Goal: Information Seeking & Learning: Learn about a topic

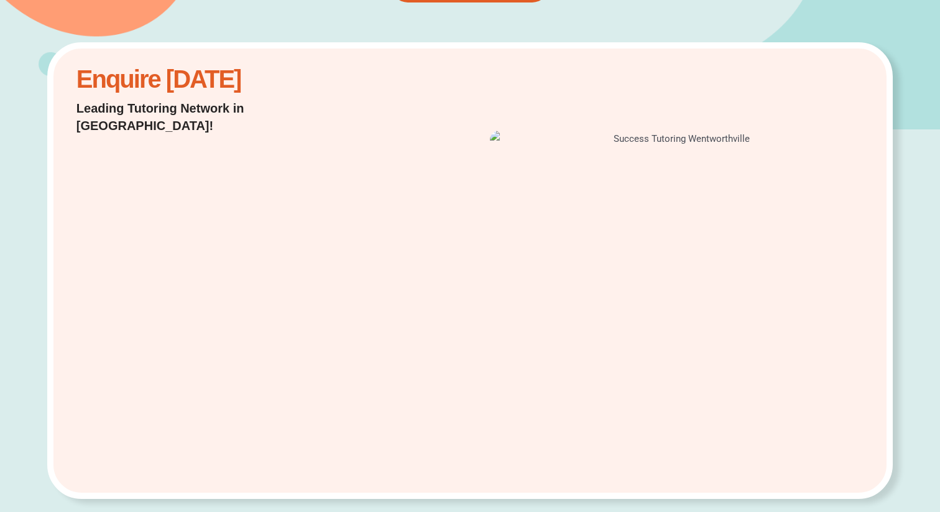
scroll to position [235, 0]
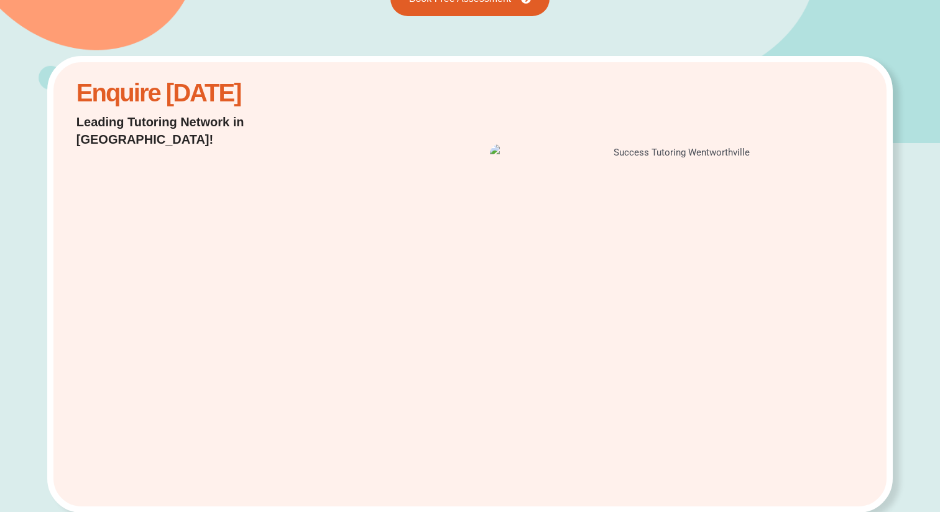
click at [394, 267] on div "Enquire Today Leading Tutoring Network in Australia!" at bounding box center [470, 284] width 846 height 456
click at [438, 346] on div at bounding box center [649, 284] width 443 height 292
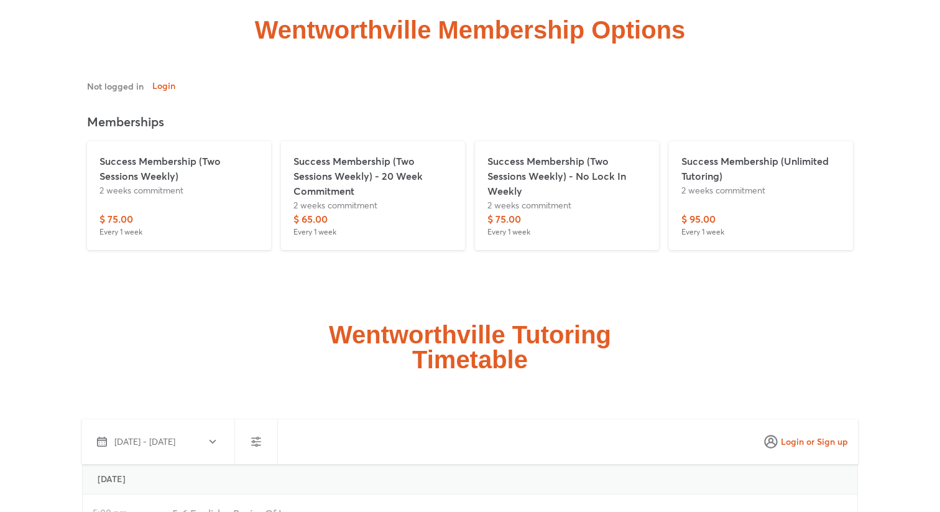
scroll to position [2886, 0]
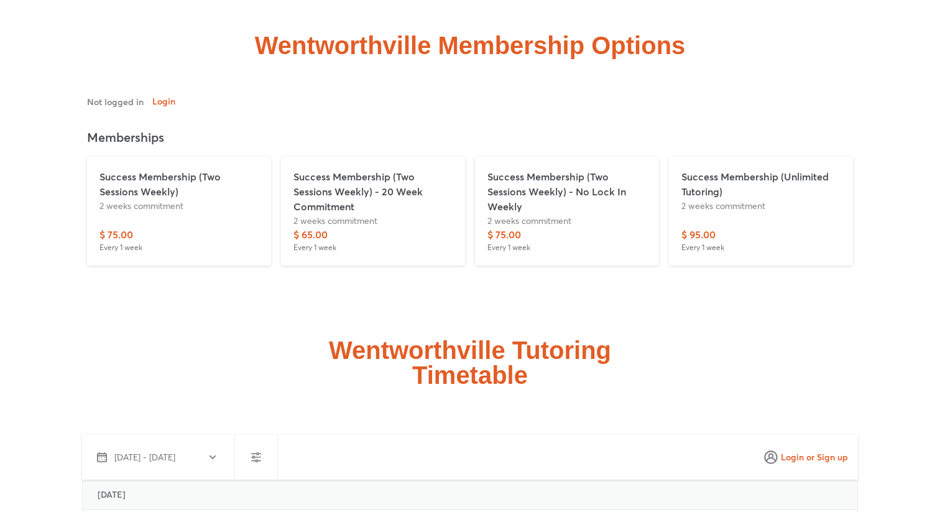
click at [741, 199] on p "2 weeks commitment" at bounding box center [760, 205] width 159 height 13
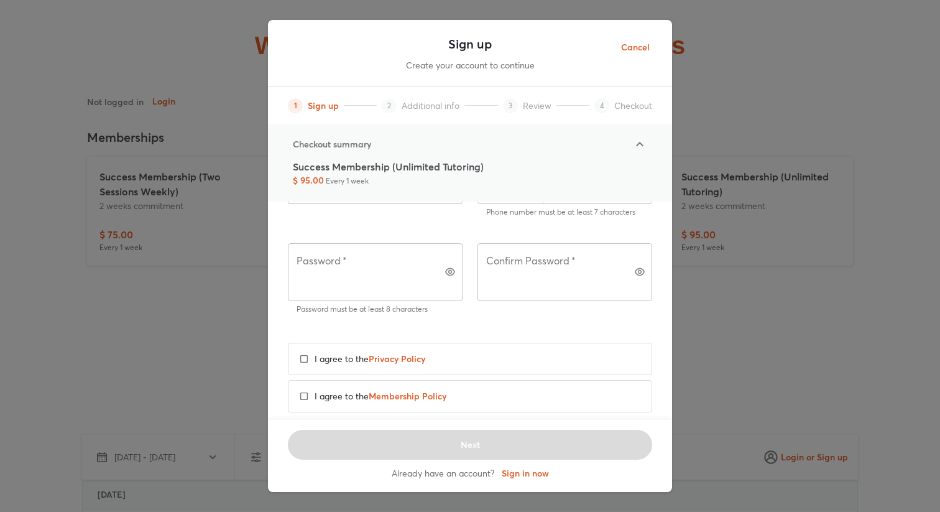
scroll to position [0, 0]
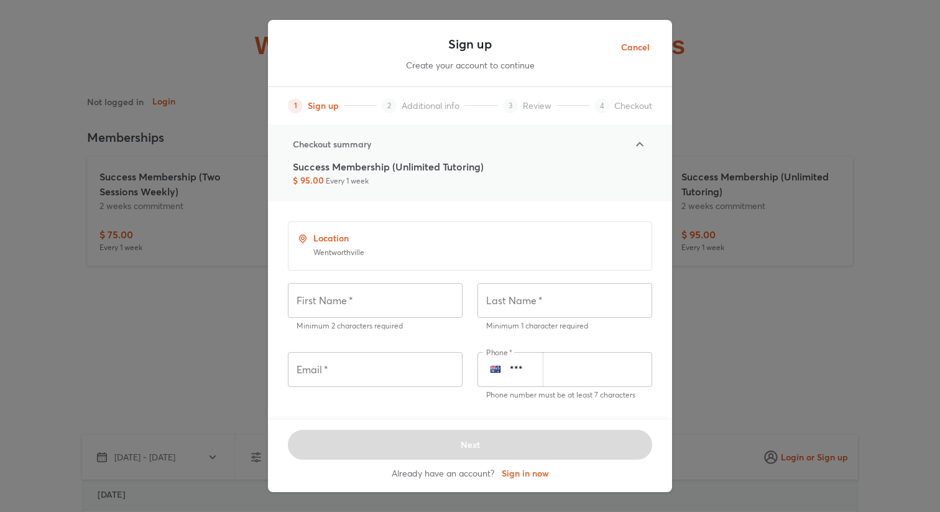
click at [639, 47] on span "Cancel" at bounding box center [635, 48] width 29 height 16
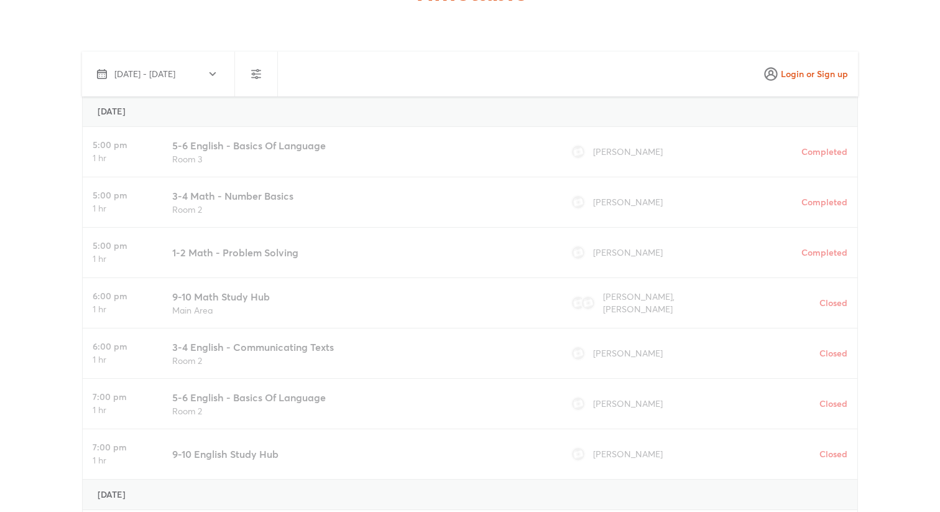
scroll to position [3269, 0]
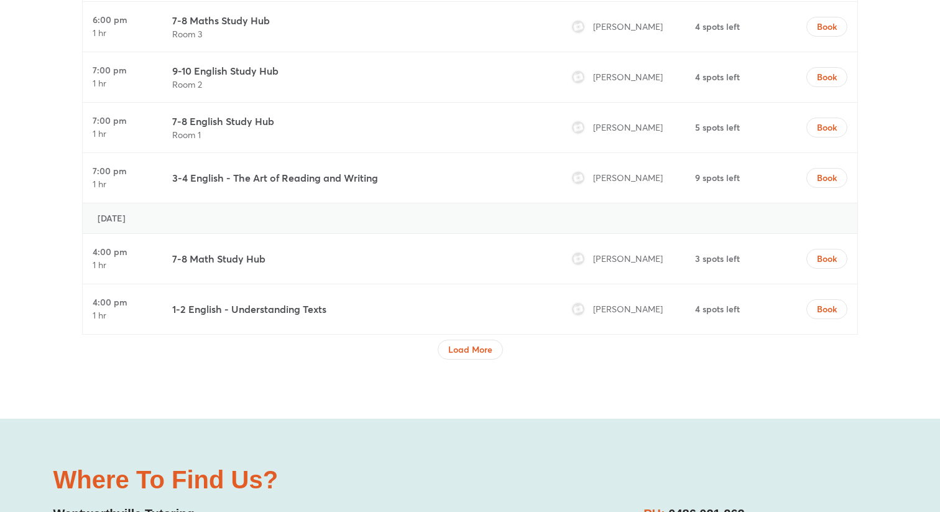
scroll to position [4081, 0]
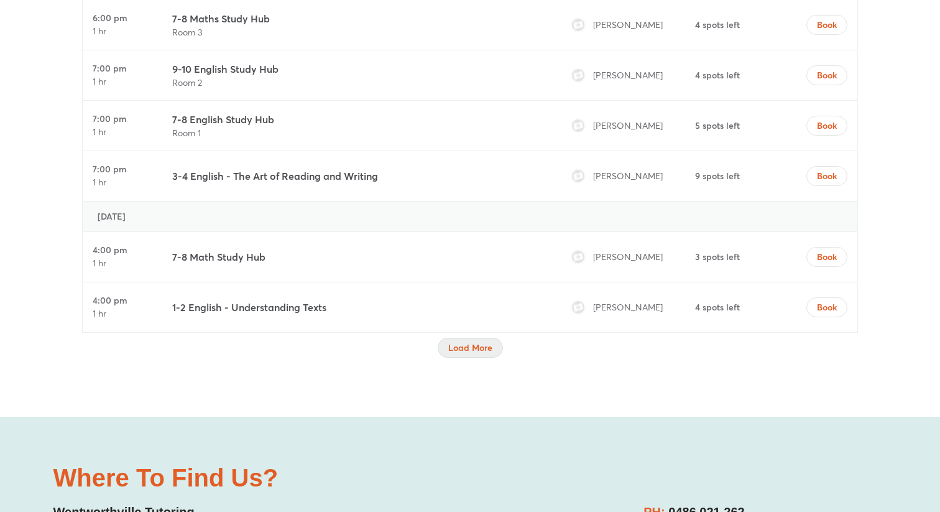
click at [481, 341] on span "Load More" at bounding box center [470, 347] width 44 height 12
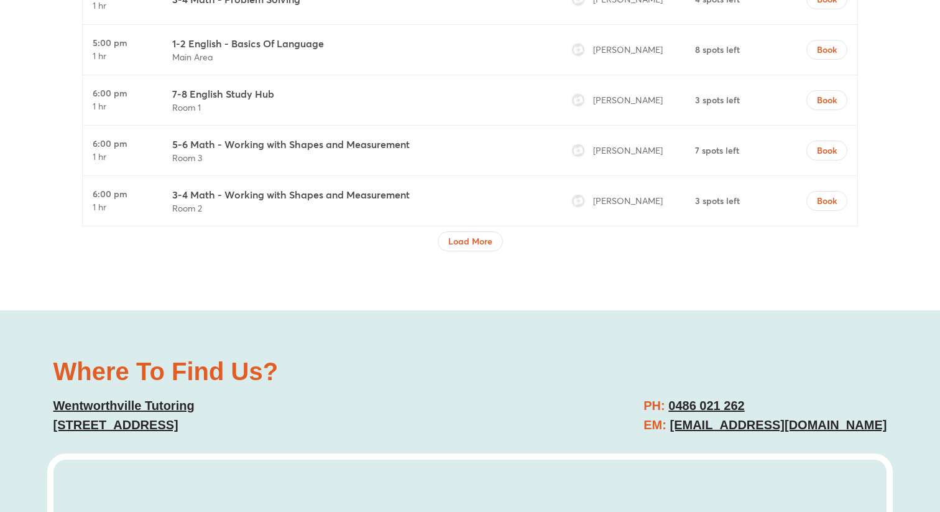
scroll to position [5228, 0]
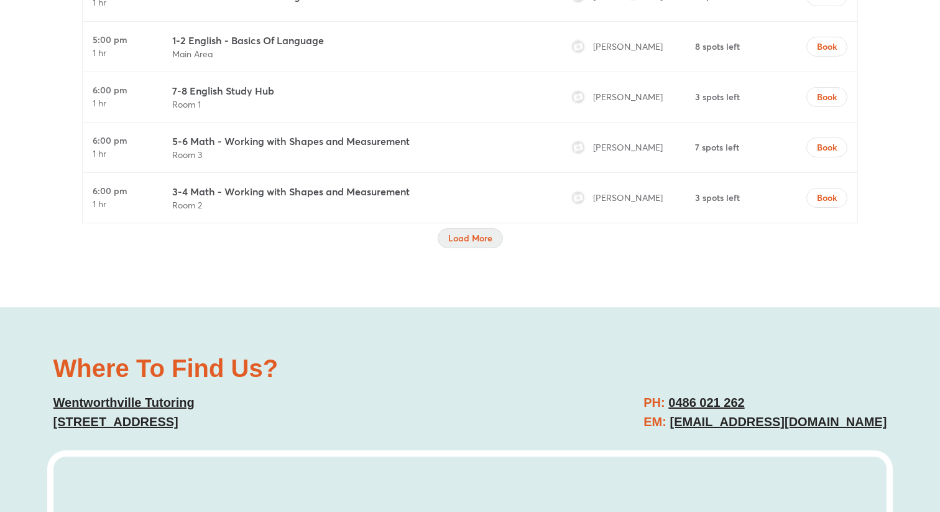
click at [466, 232] on span "Load More" at bounding box center [470, 238] width 44 height 12
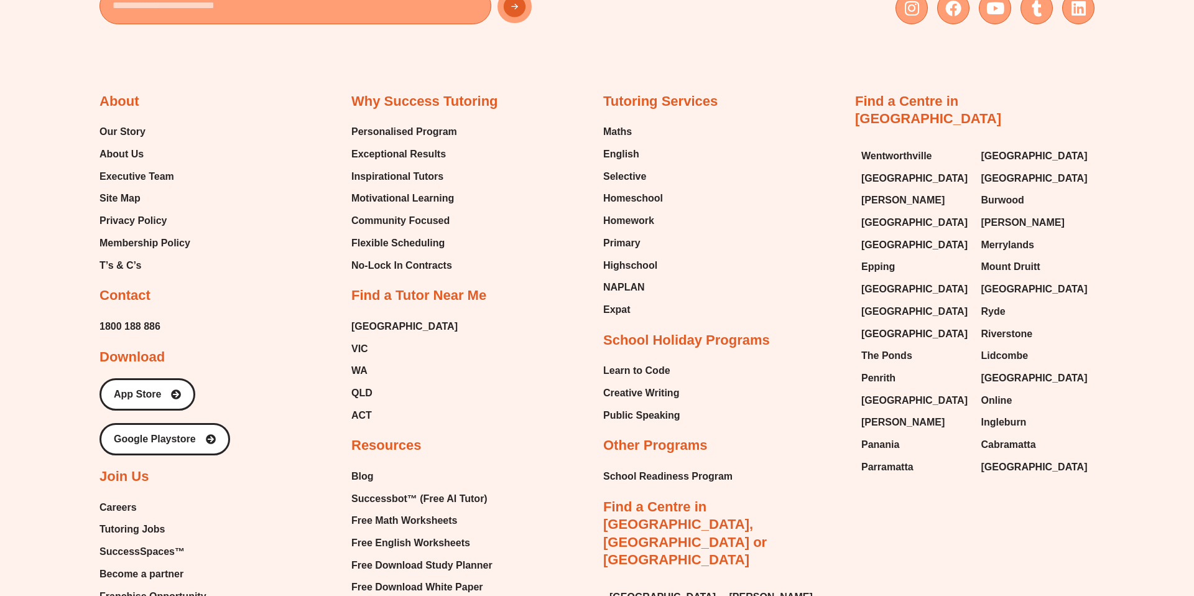
scroll to position [9331, 0]
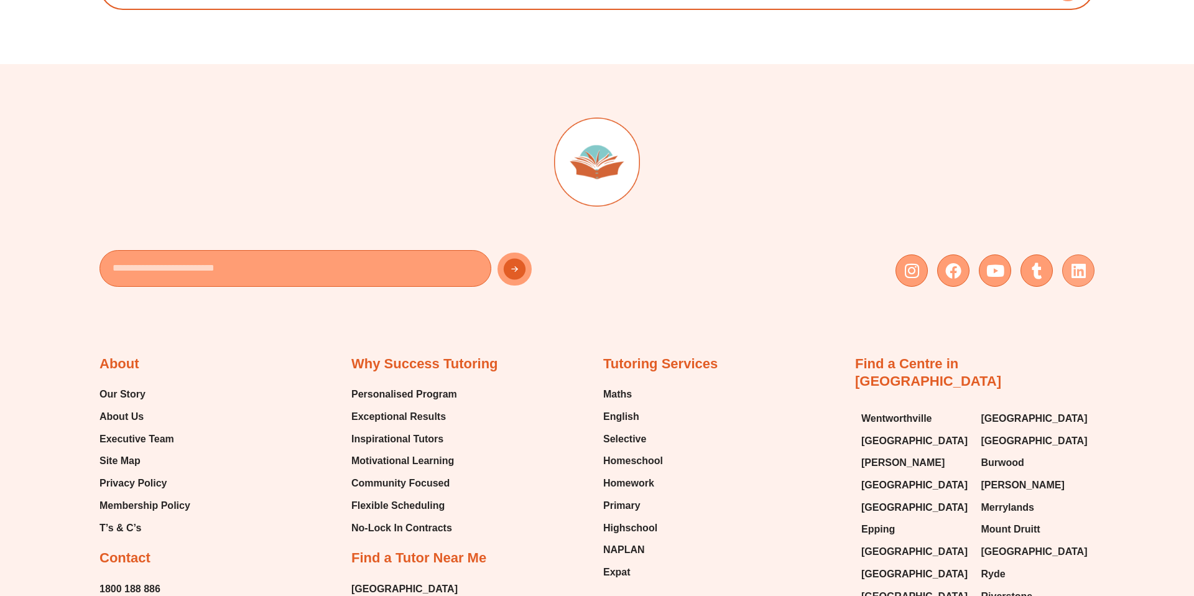
click at [940, 262] on icon at bounding box center [1078, 270] width 16 height 16
click at [918, 262] on icon at bounding box center [911, 270] width 16 height 16
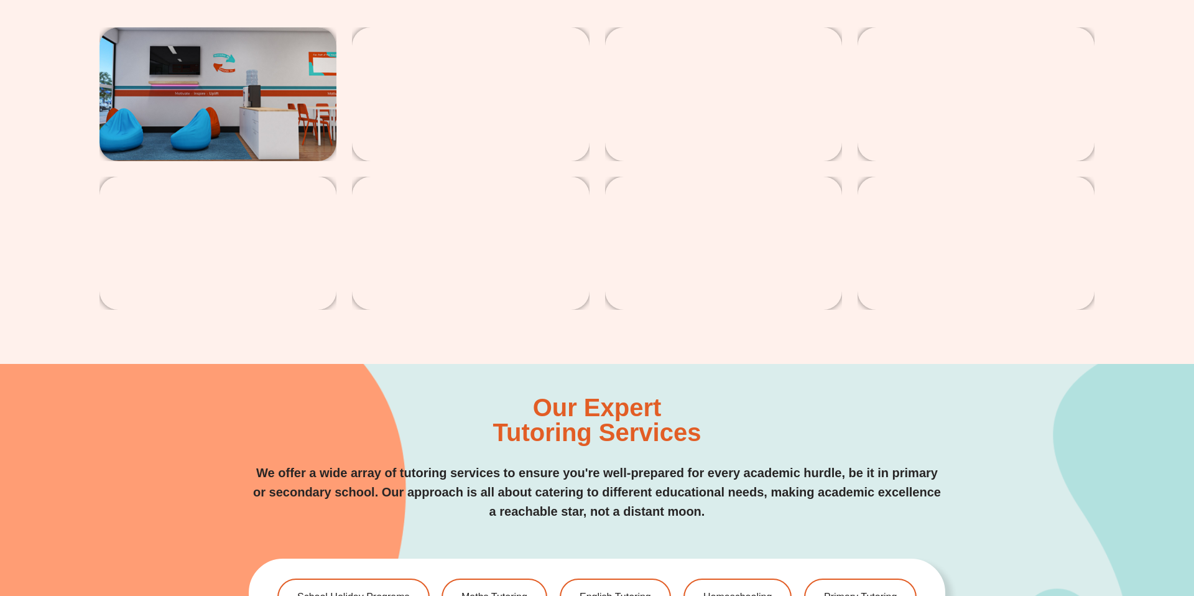
scroll to position [2337, 0]
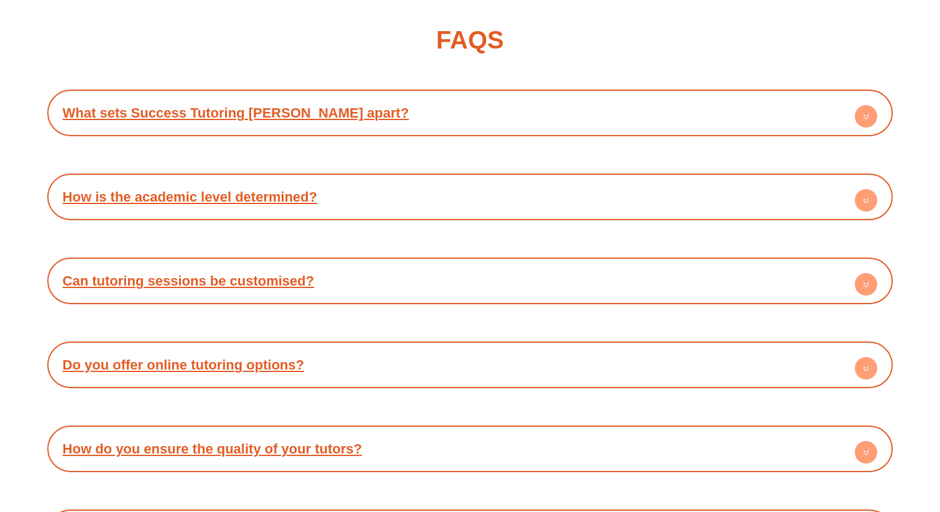
scroll to position [4512, 0]
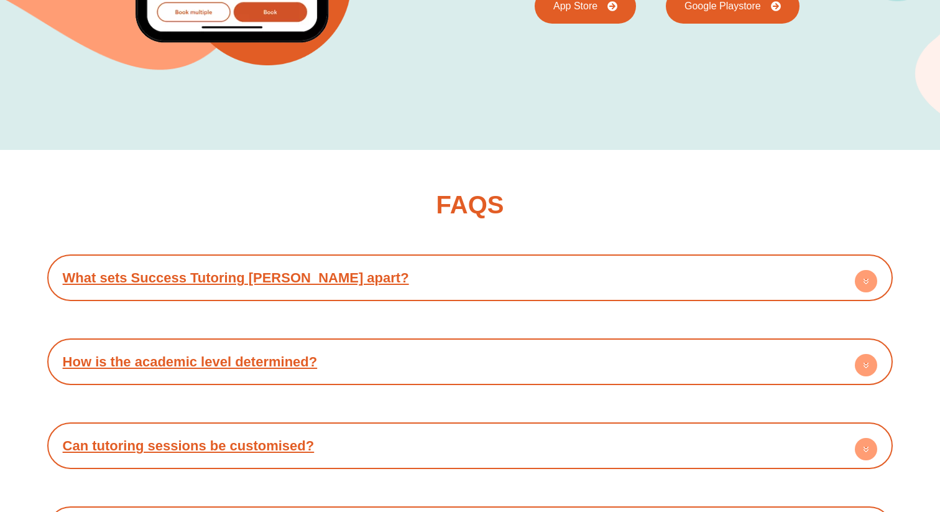
click at [356, 270] on link "What sets Success Tutoring Gregory Hills apart?" at bounding box center [236, 278] width 346 height 16
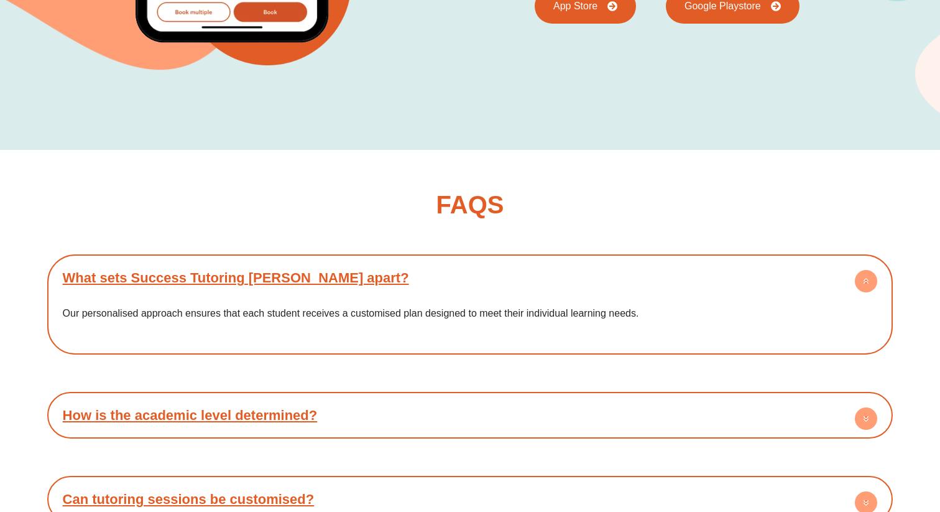
click at [337, 270] on link "What sets Success Tutoring Gregory Hills apart?" at bounding box center [236, 278] width 346 height 16
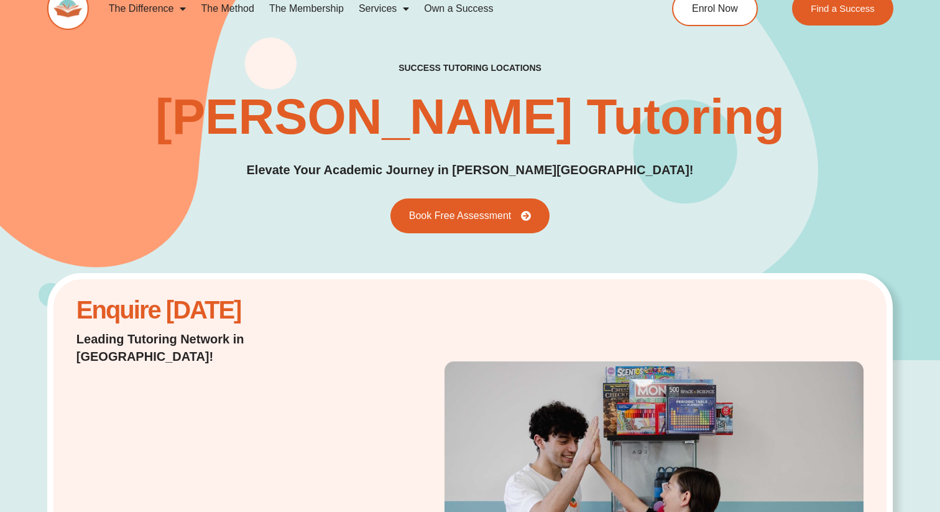
scroll to position [0, 0]
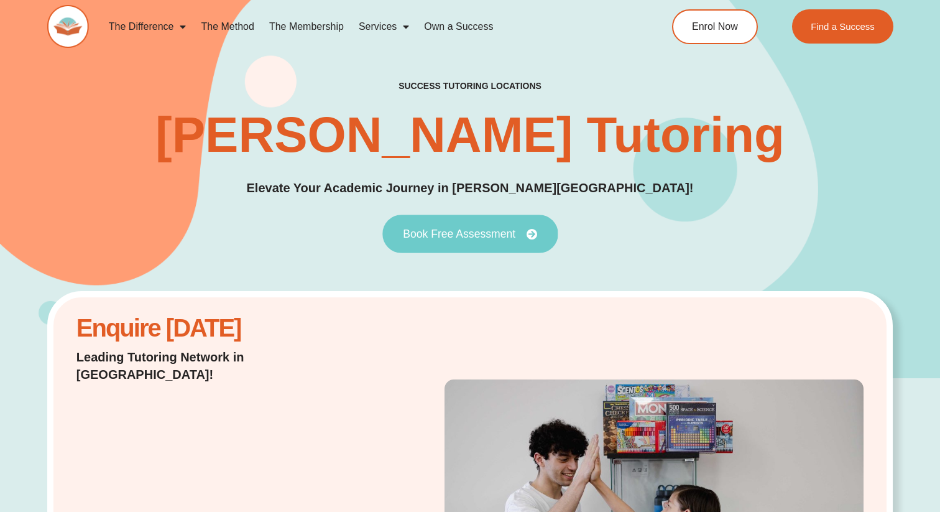
click at [429, 238] on span "Book Free Assessment" at bounding box center [459, 233] width 113 height 11
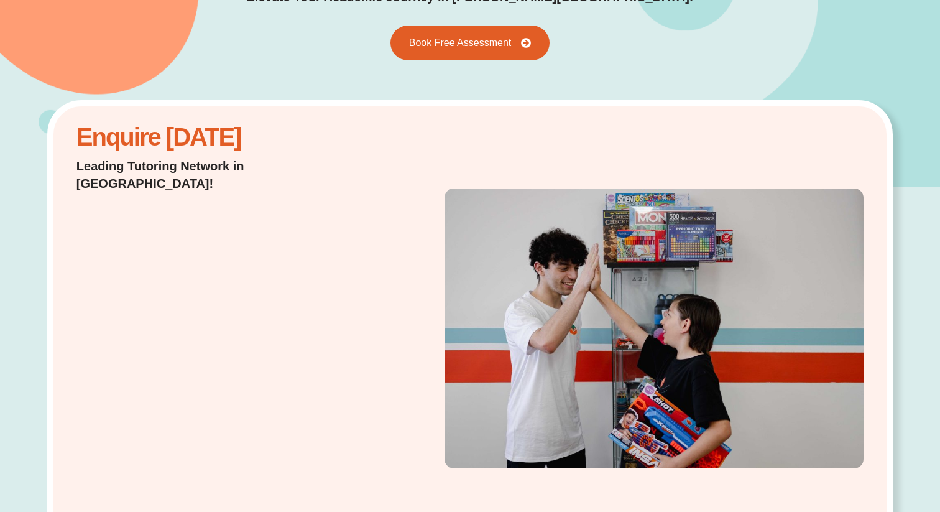
scroll to position [192, 0]
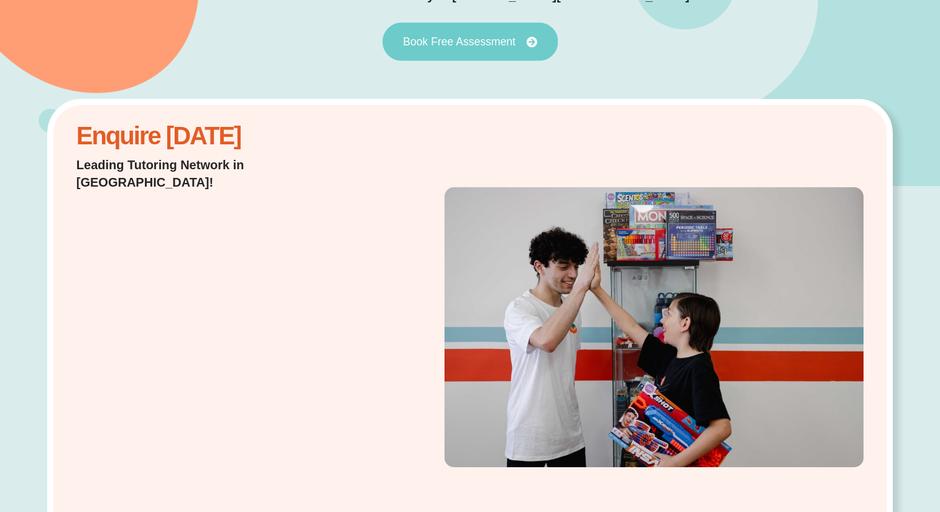
click at [453, 40] on span "Book Free Assessment" at bounding box center [459, 41] width 113 height 11
click at [463, 39] on span "Book Free Assessment" at bounding box center [459, 41] width 113 height 11
click at [469, 36] on span "Book Free Assessment" at bounding box center [459, 41] width 113 height 11
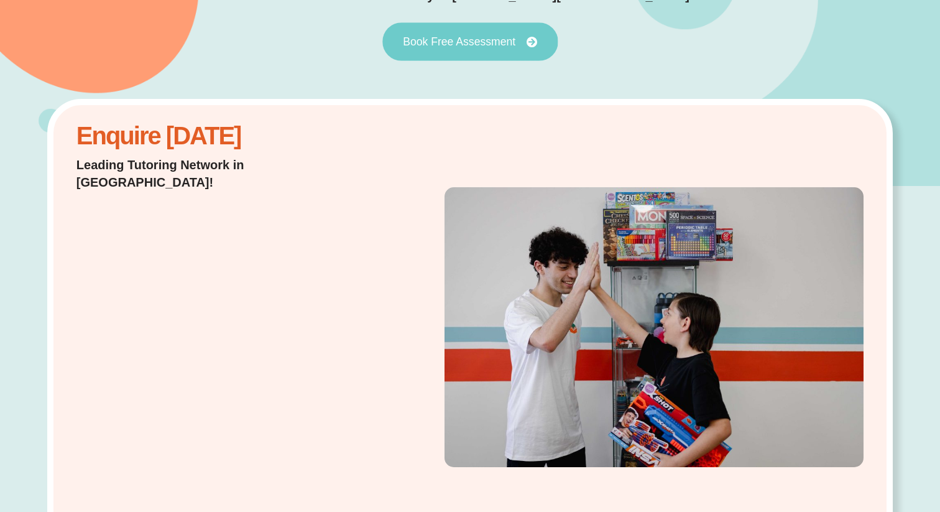
click at [469, 36] on span "Book Free Assessment" at bounding box center [459, 41] width 113 height 11
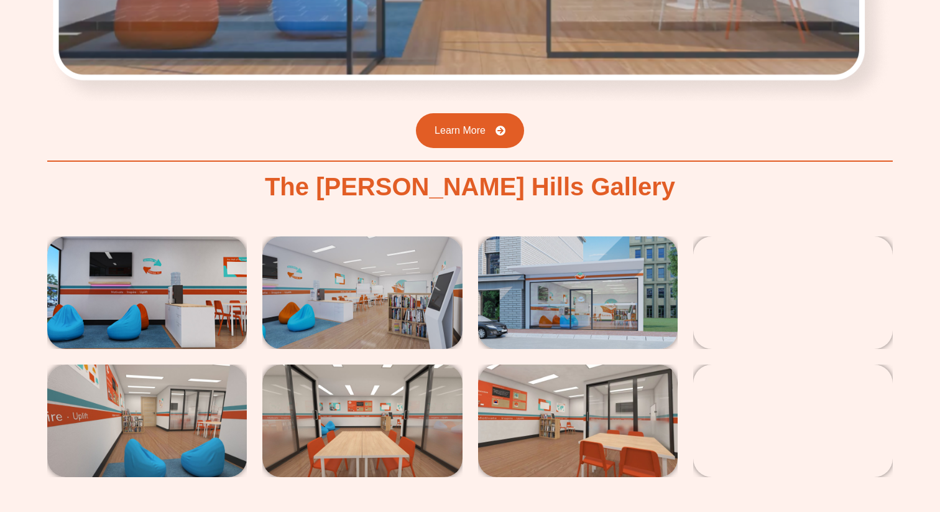
scroll to position [2158, 0]
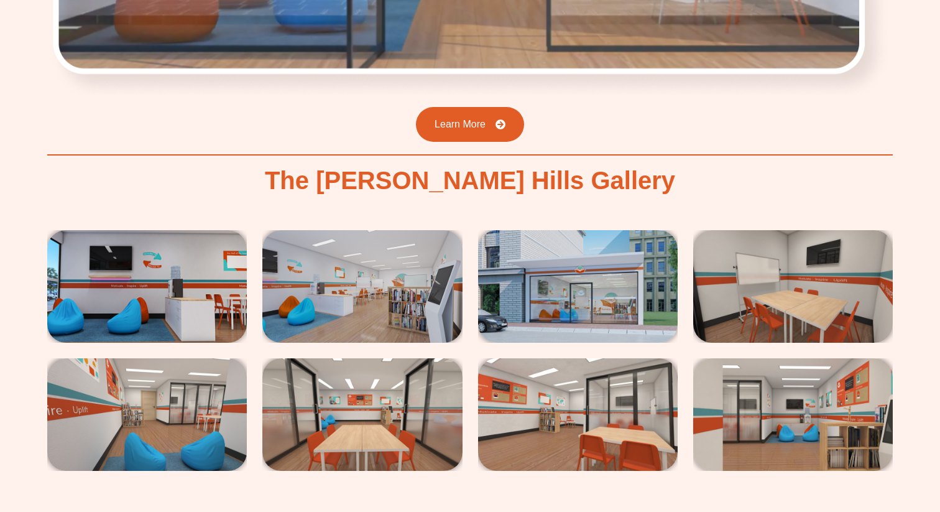
click at [382, 230] on img at bounding box center [362, 286] width 200 height 113
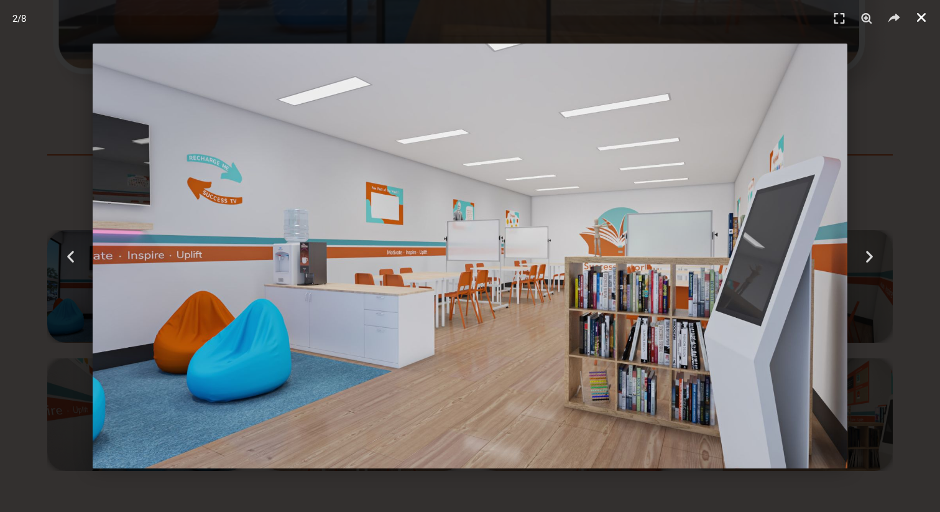
click at [921, 17] on icon "Close (Esc)" at bounding box center [921, 17] width 12 height 12
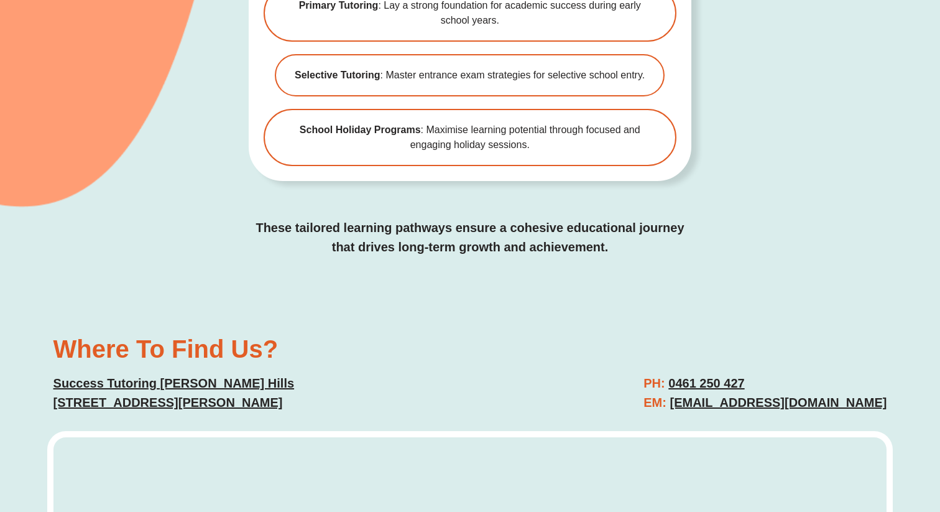
scroll to position [3125, 0]
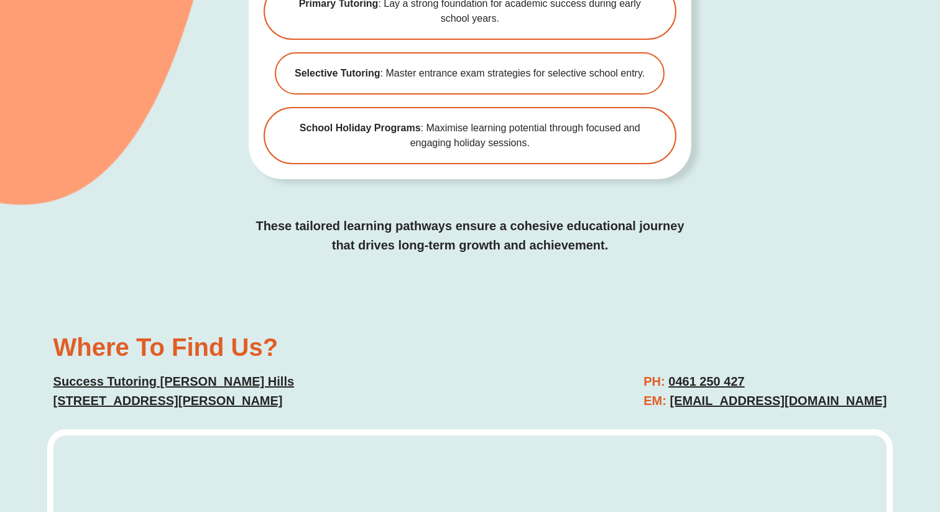
click at [741, 394] on link "gregoryhills@successtutoring.com.au" at bounding box center [778, 401] width 217 height 14
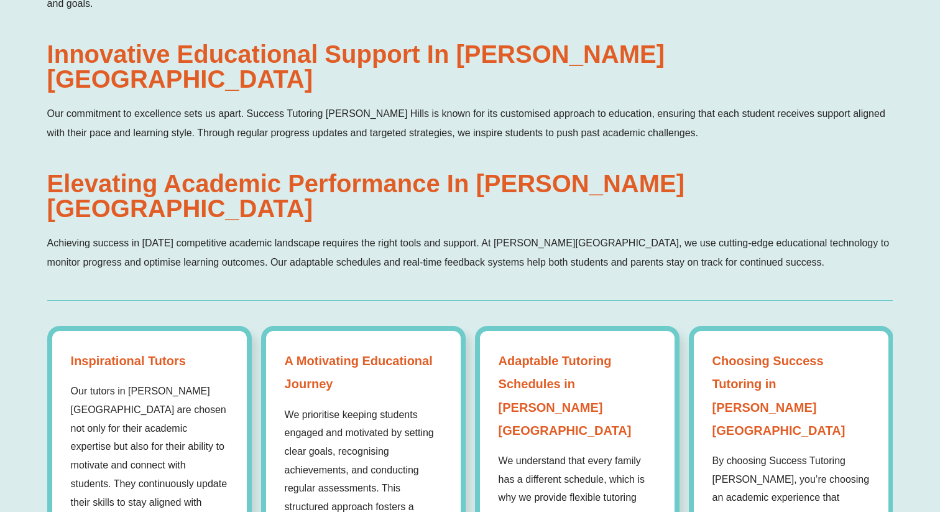
scroll to position [916, 0]
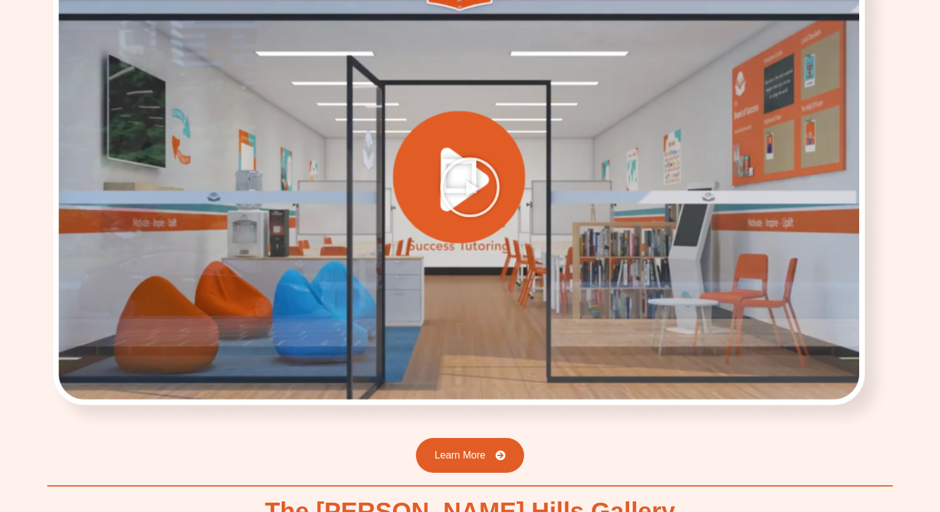
scroll to position [1827, 0]
click at [473, 155] on icon "Play Video" at bounding box center [470, 186] width 62 height 62
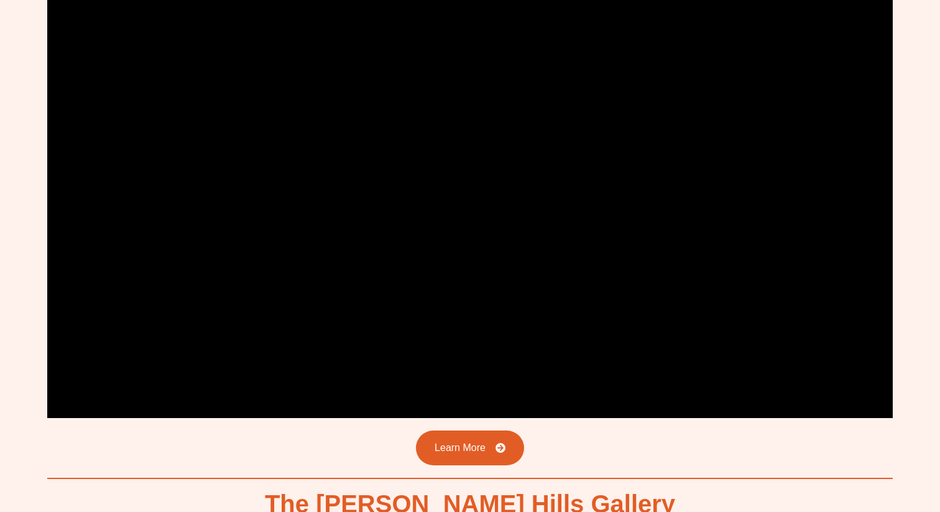
scroll to position [1837, 0]
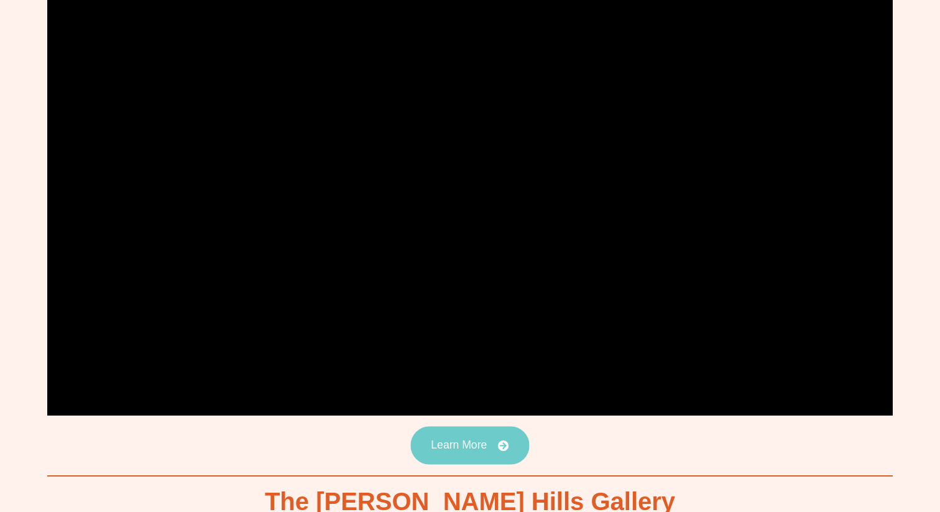
click at [451, 426] on link "Learn More" at bounding box center [469, 445] width 119 height 39
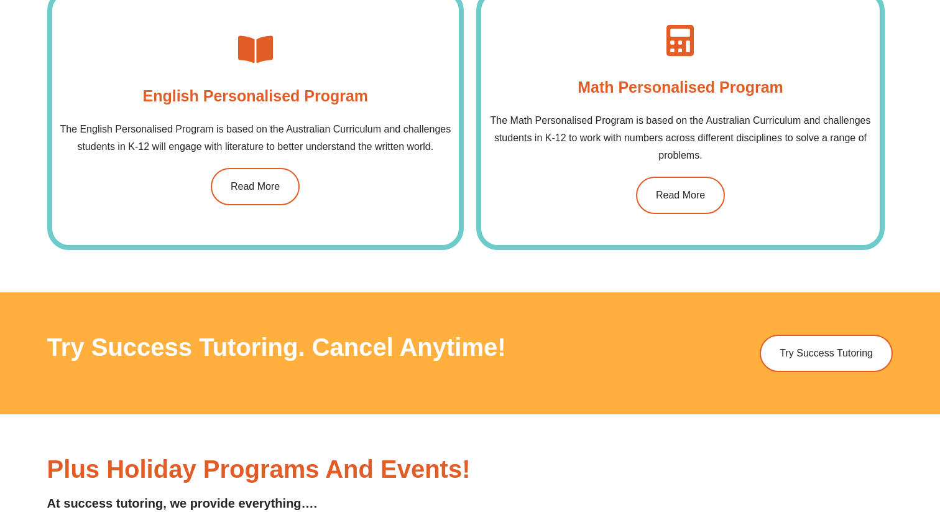
scroll to position [1337, 0]
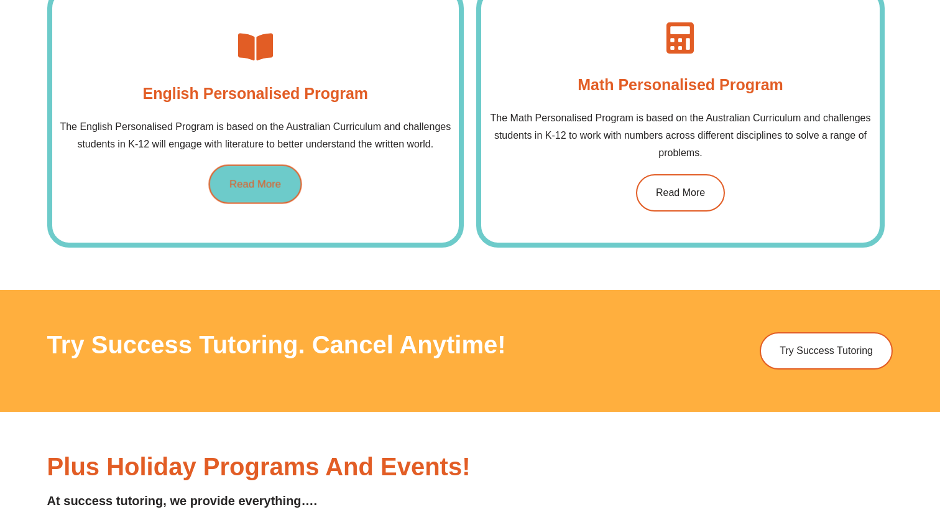
click at [261, 203] on link "Read More" at bounding box center [255, 183] width 93 height 39
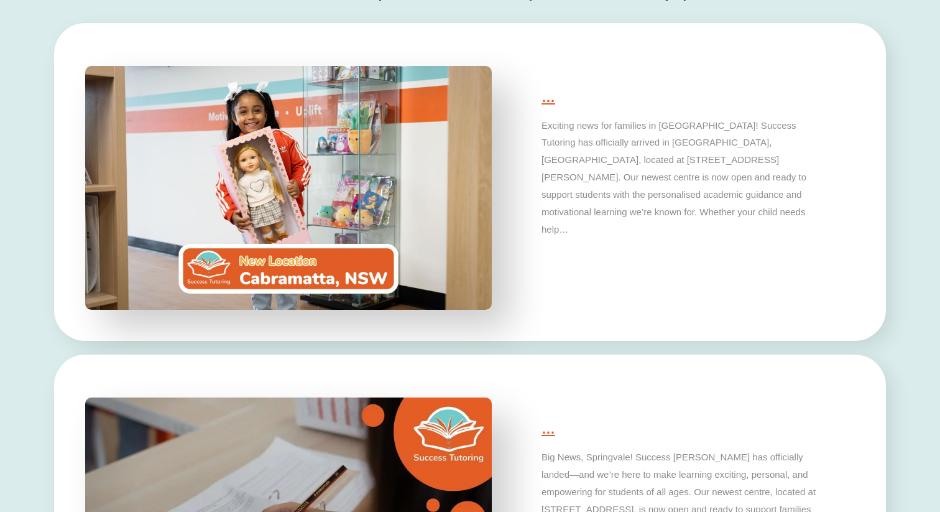
type input "*"
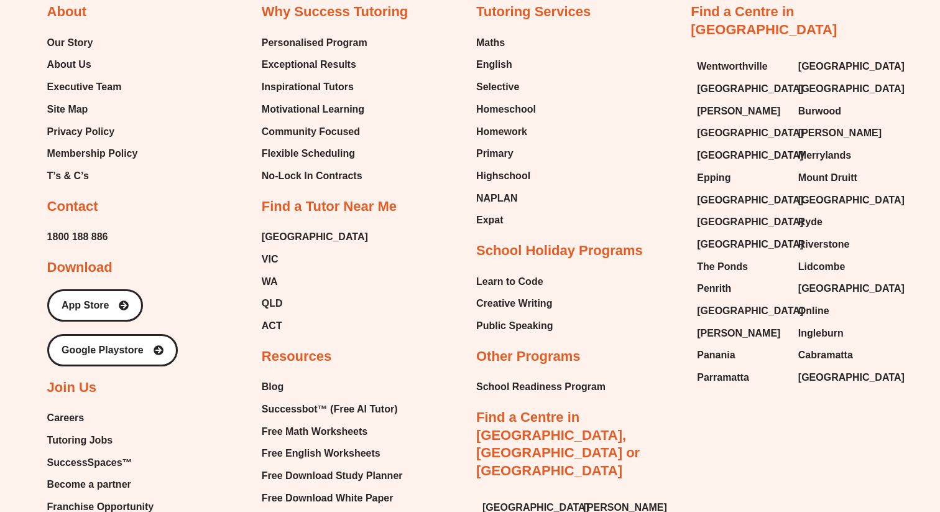
scroll to position [4782, 0]
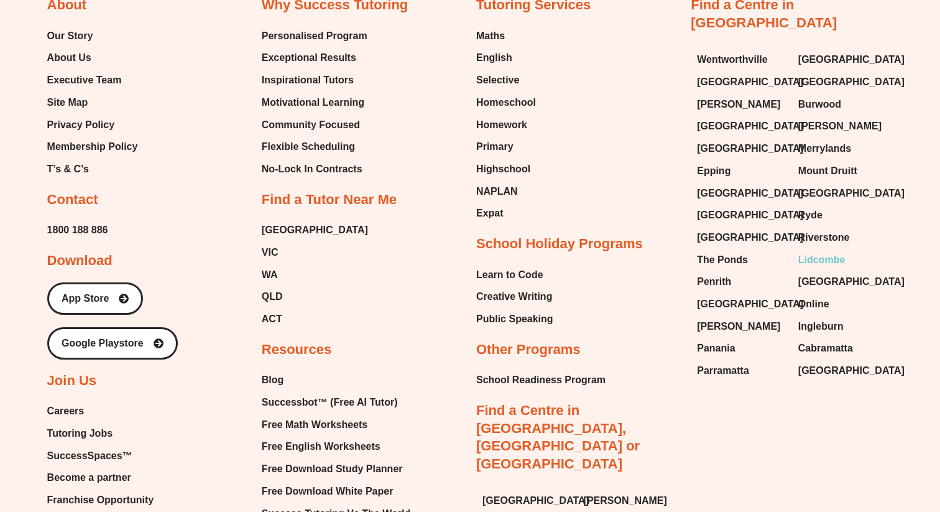
click at [838, 251] on span "Lidcombe" at bounding box center [821, 260] width 47 height 19
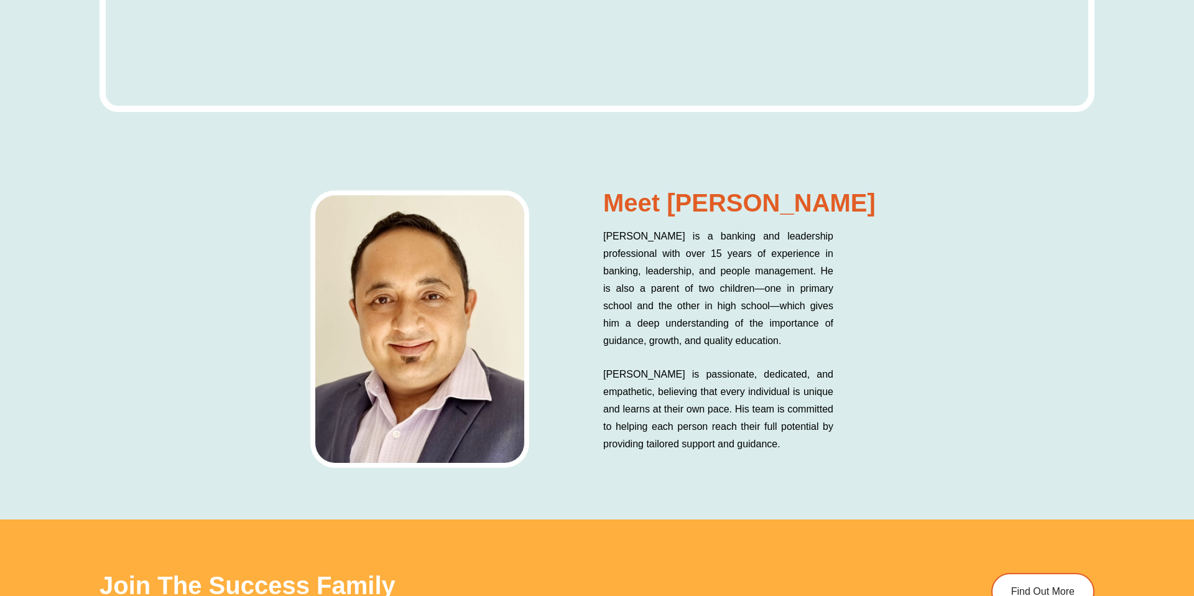
scroll to position [6045, 0]
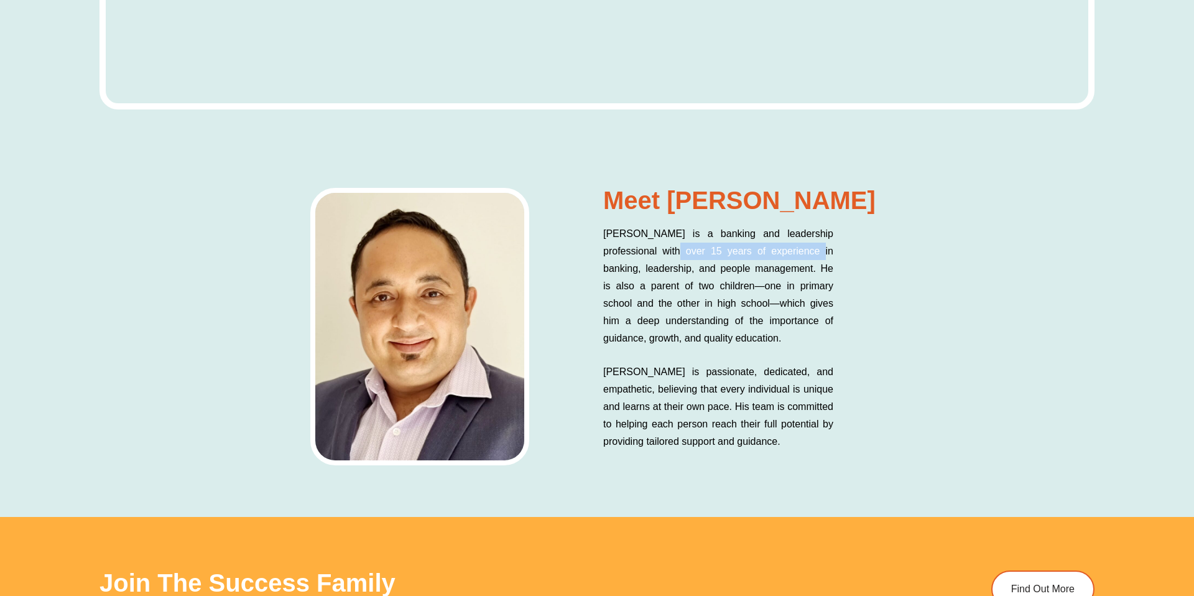
drag, startPoint x: 659, startPoint y: 251, endPoint x: 815, endPoint y: 256, distance: 156.1
click at [815, 256] on p "[PERSON_NAME] is a banking and leadership professional with over 15 years of ex…" at bounding box center [718, 286] width 230 height 122
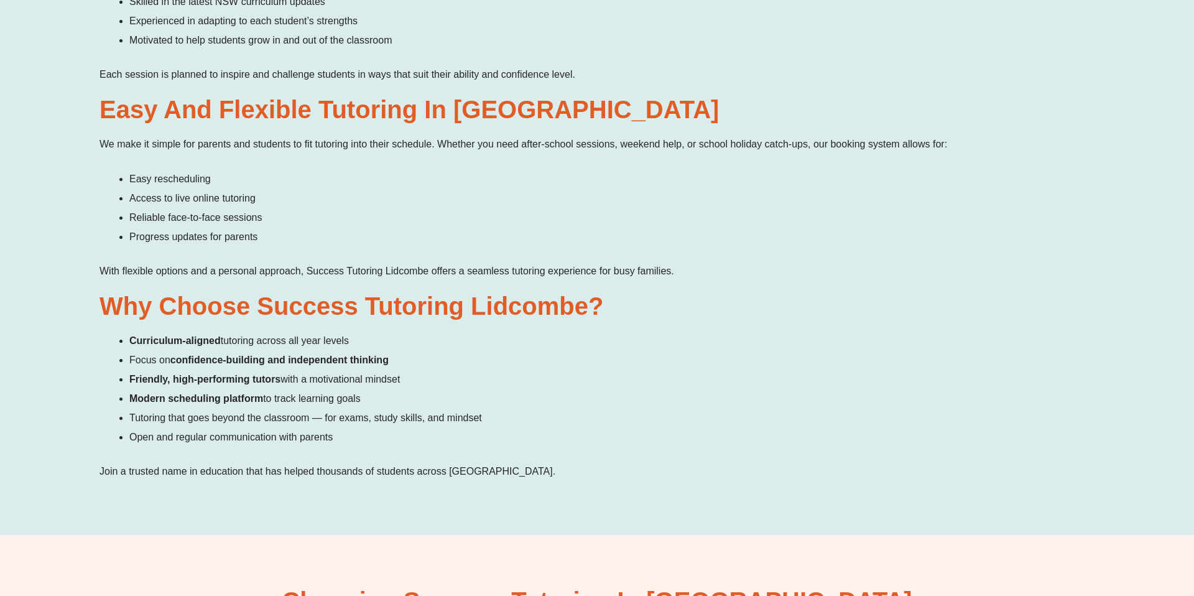
scroll to position [1686, 0]
